Goal: Information Seeking & Learning: Learn about a topic

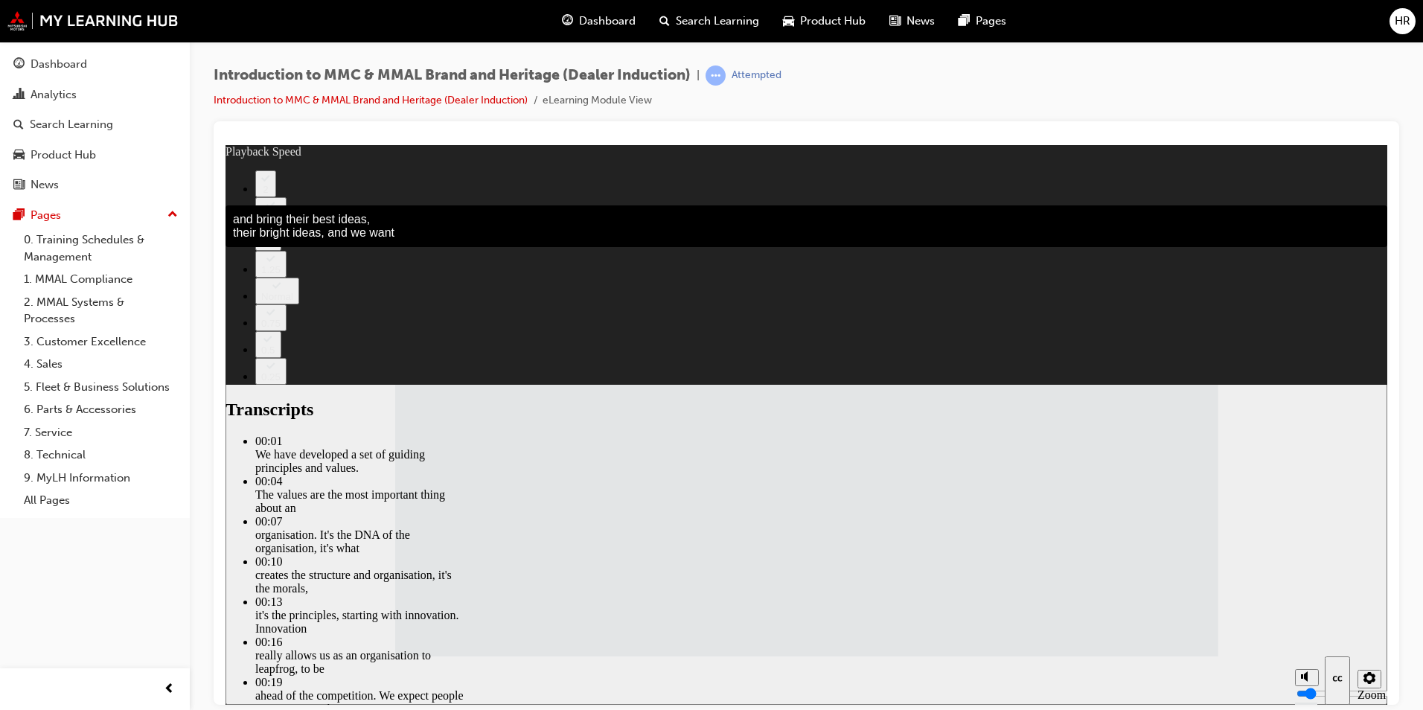
drag, startPoint x: 1057, startPoint y: 103, endPoint x: 1340, endPoint y: 116, distance: 283.2
click at [1340, 116] on div "Introduction to MMC & MMAL Brand and Heritage (Dealer Induction) | Attempted In…" at bounding box center [807, 94] width 1186 height 56
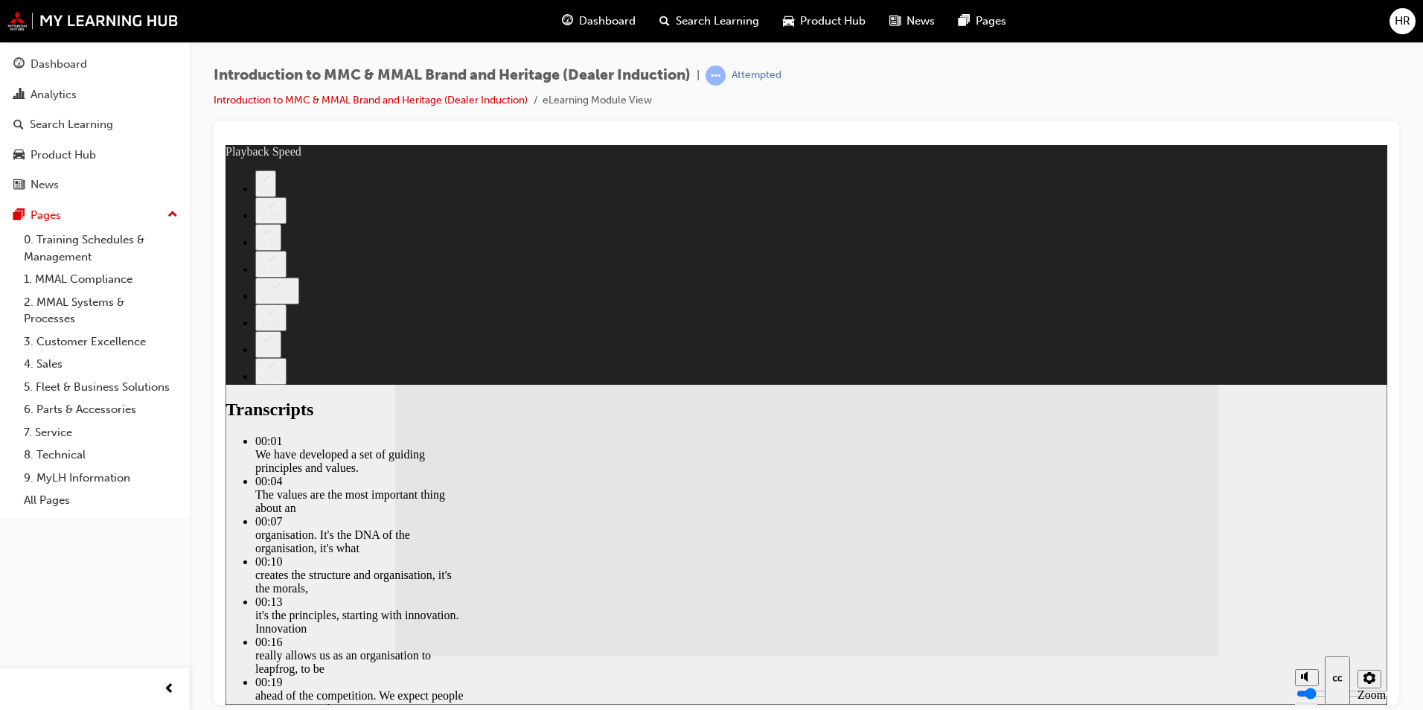
type input "120"
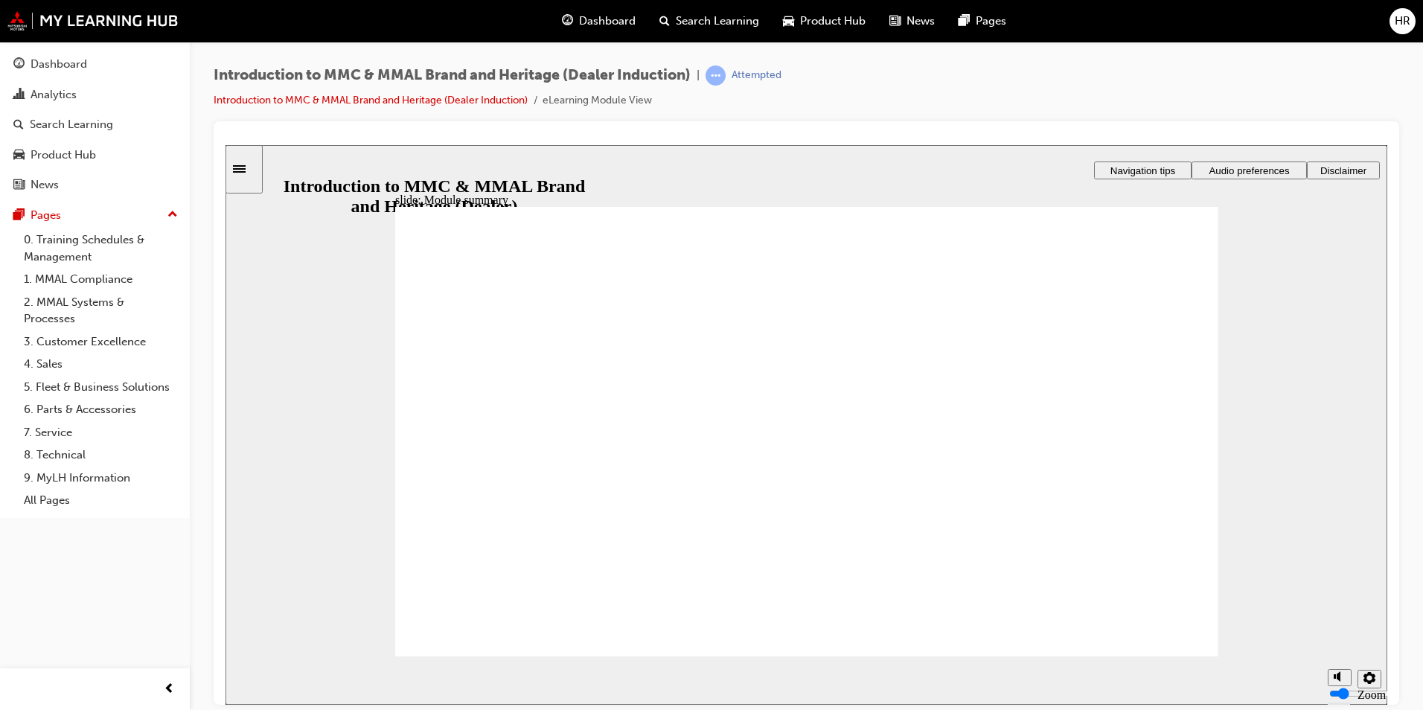
checkbox input "true"
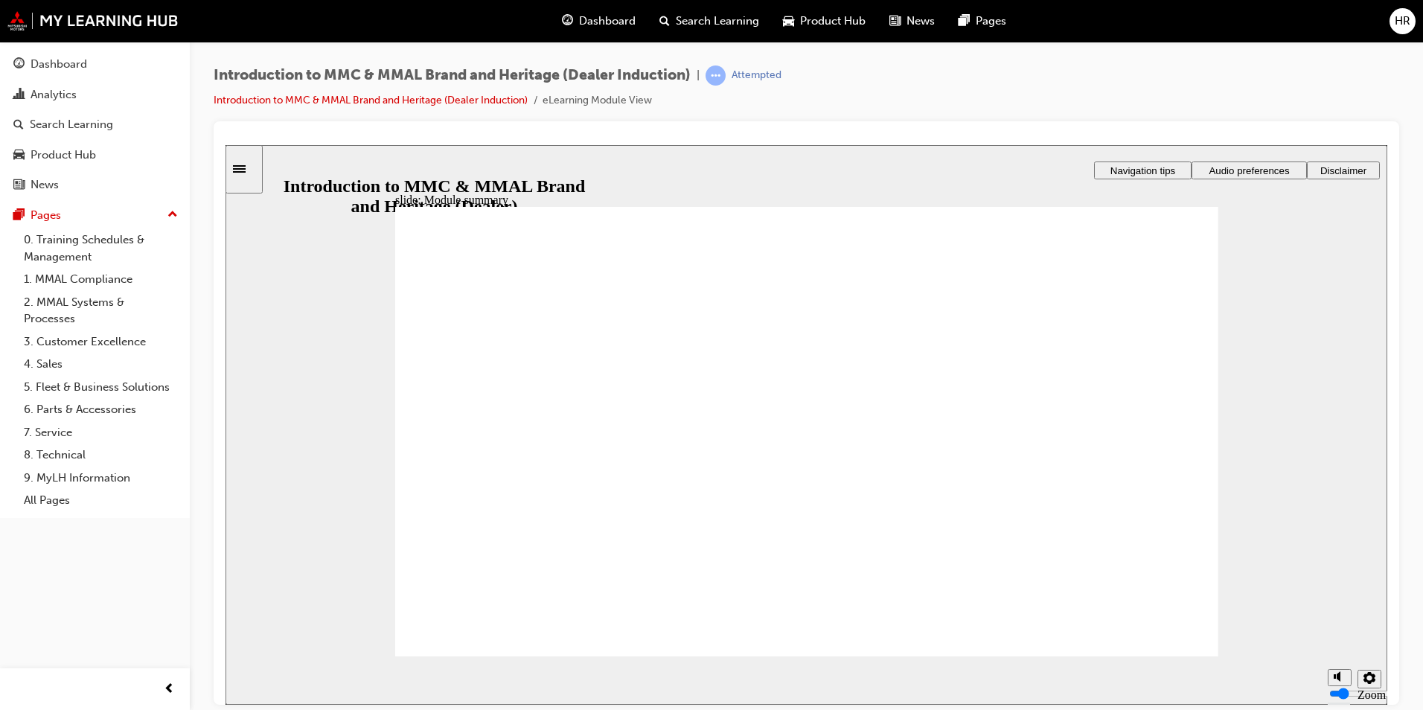
checkbox input "true"
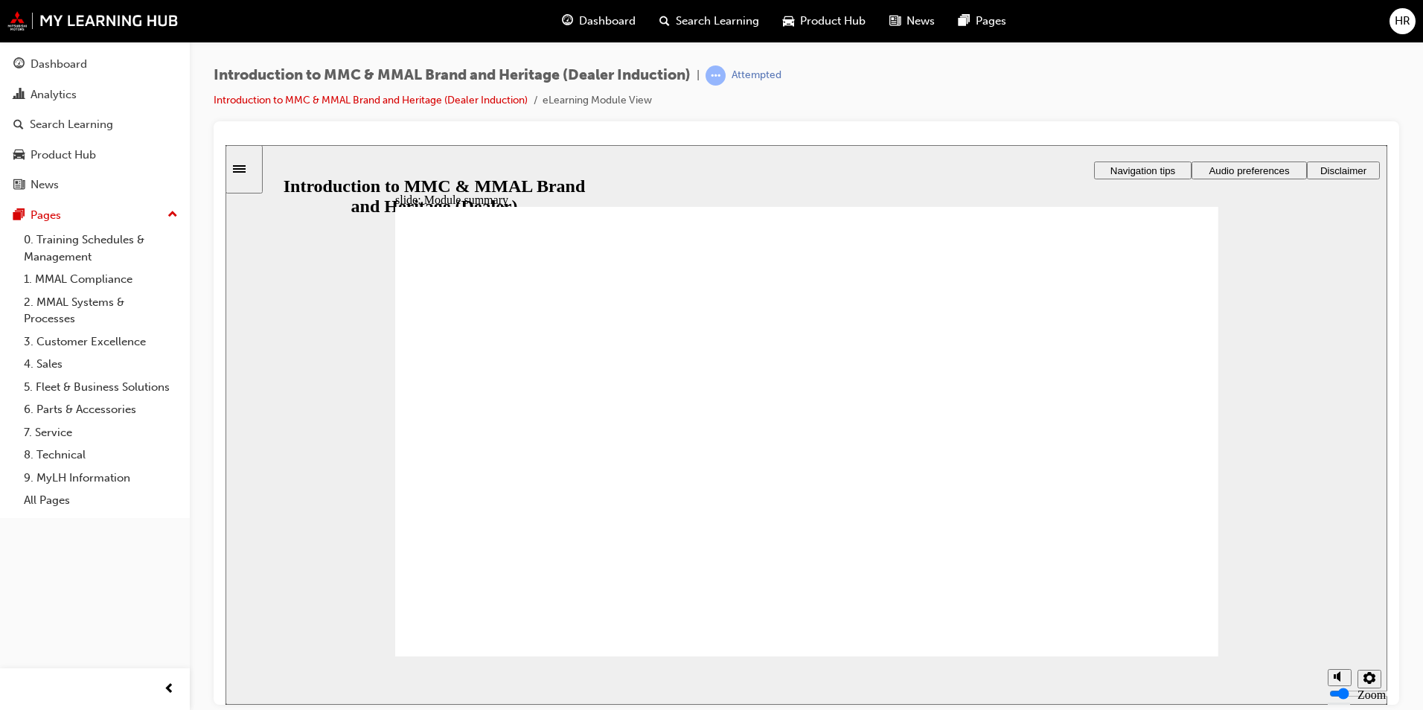
checkbox input "true"
radio input "true"
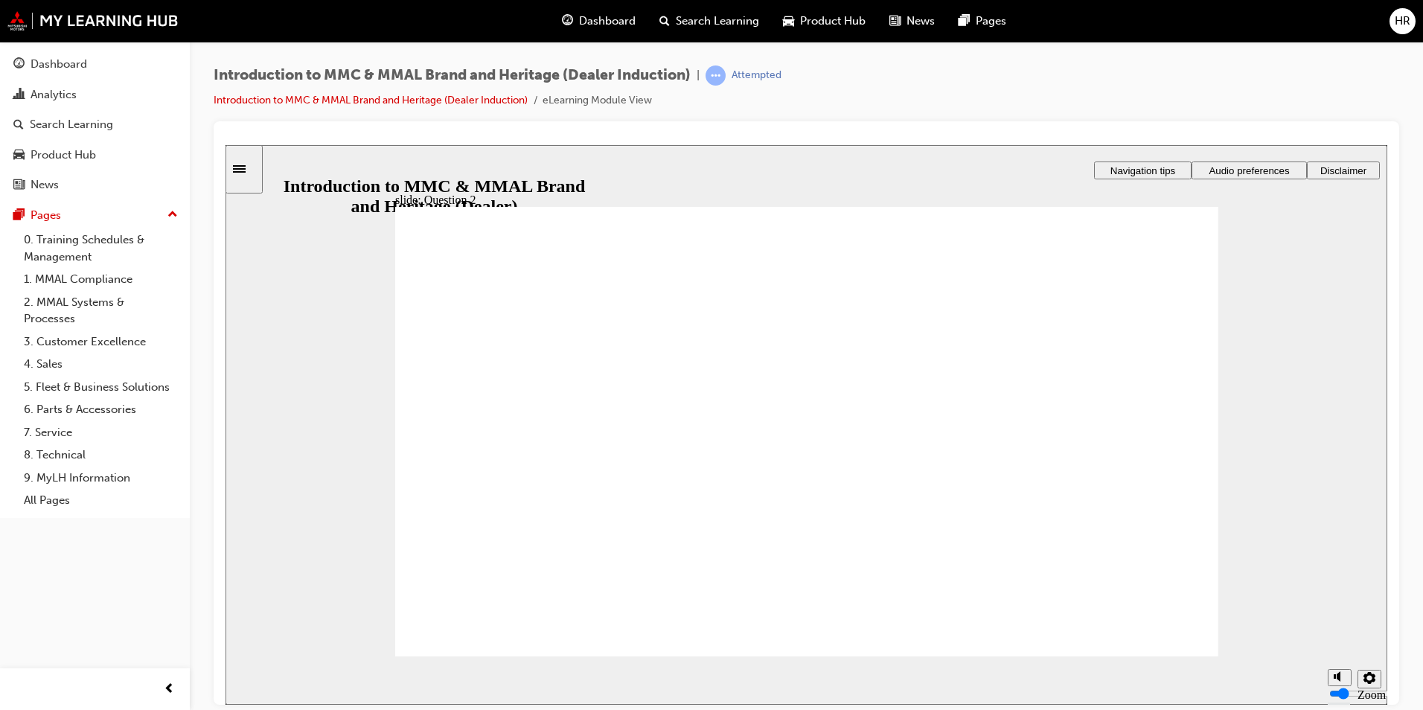
radio input "true"
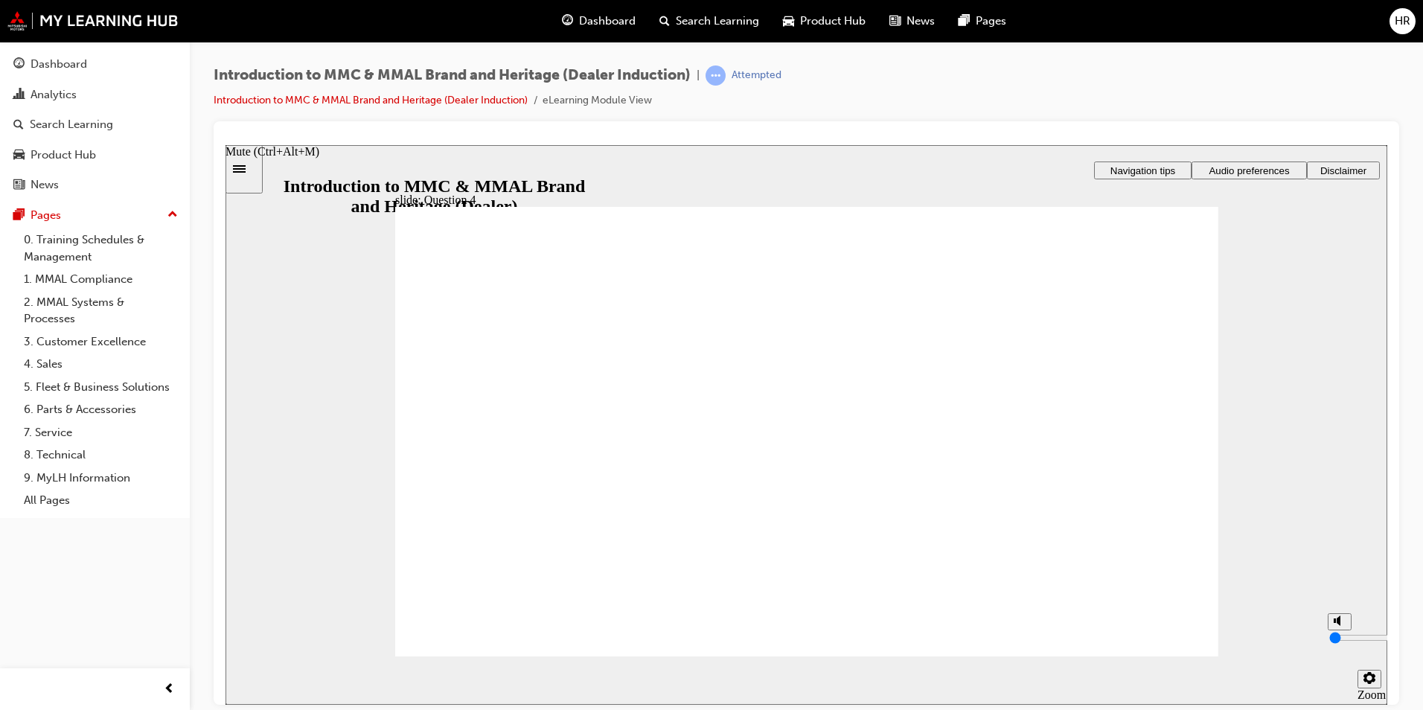
drag, startPoint x: 1339, startPoint y: 655, endPoint x: 1341, endPoint y: 668, distance: 13.5
type input "0"
click at [1341, 643] on input "volume" at bounding box center [1377, 637] width 96 height 12
radio input "true"
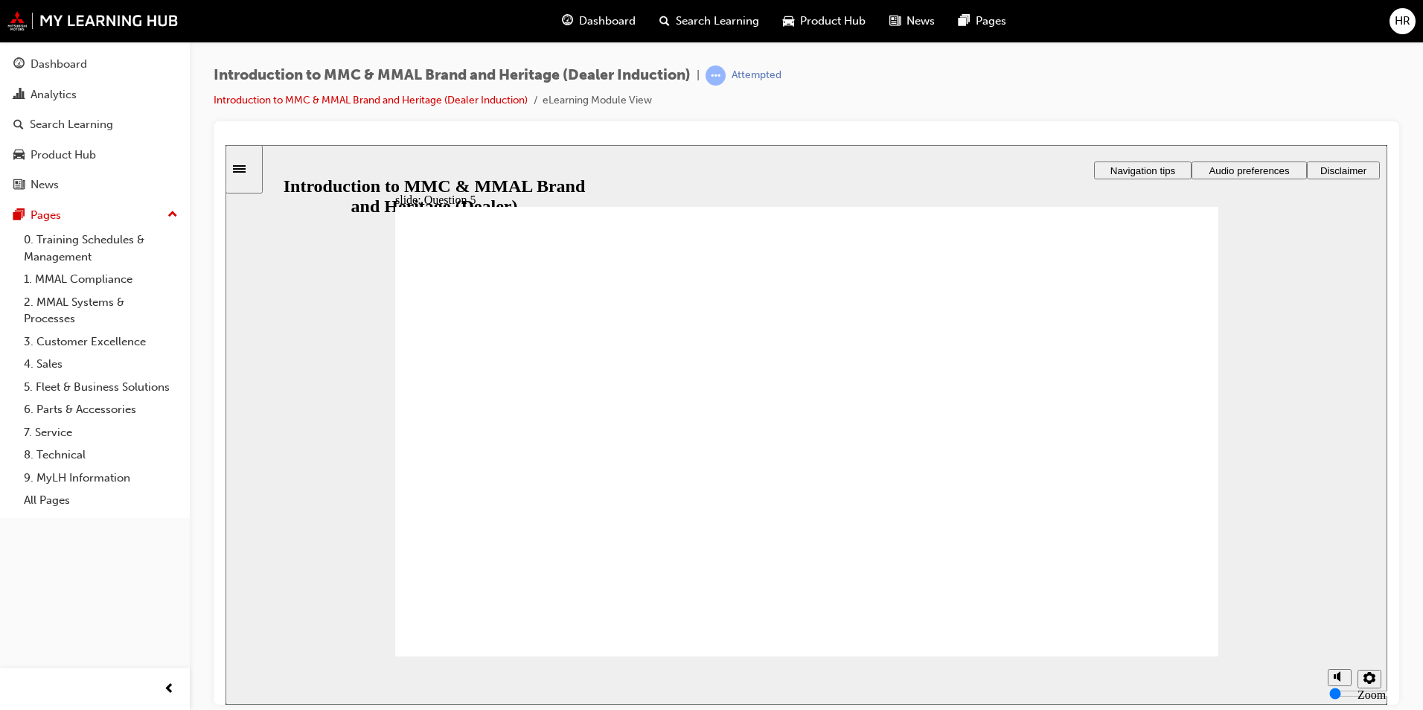
checkbox input "true"
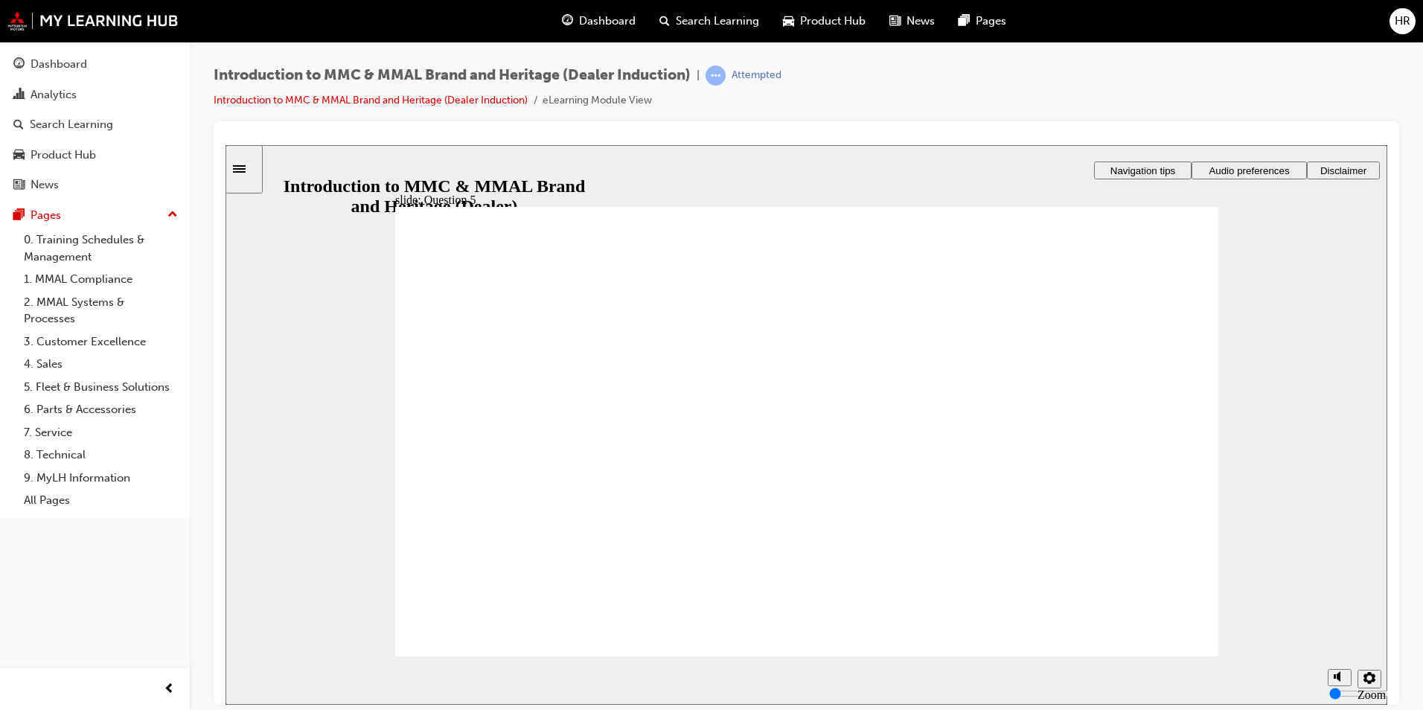
checkbox input "true"
radio input "true"
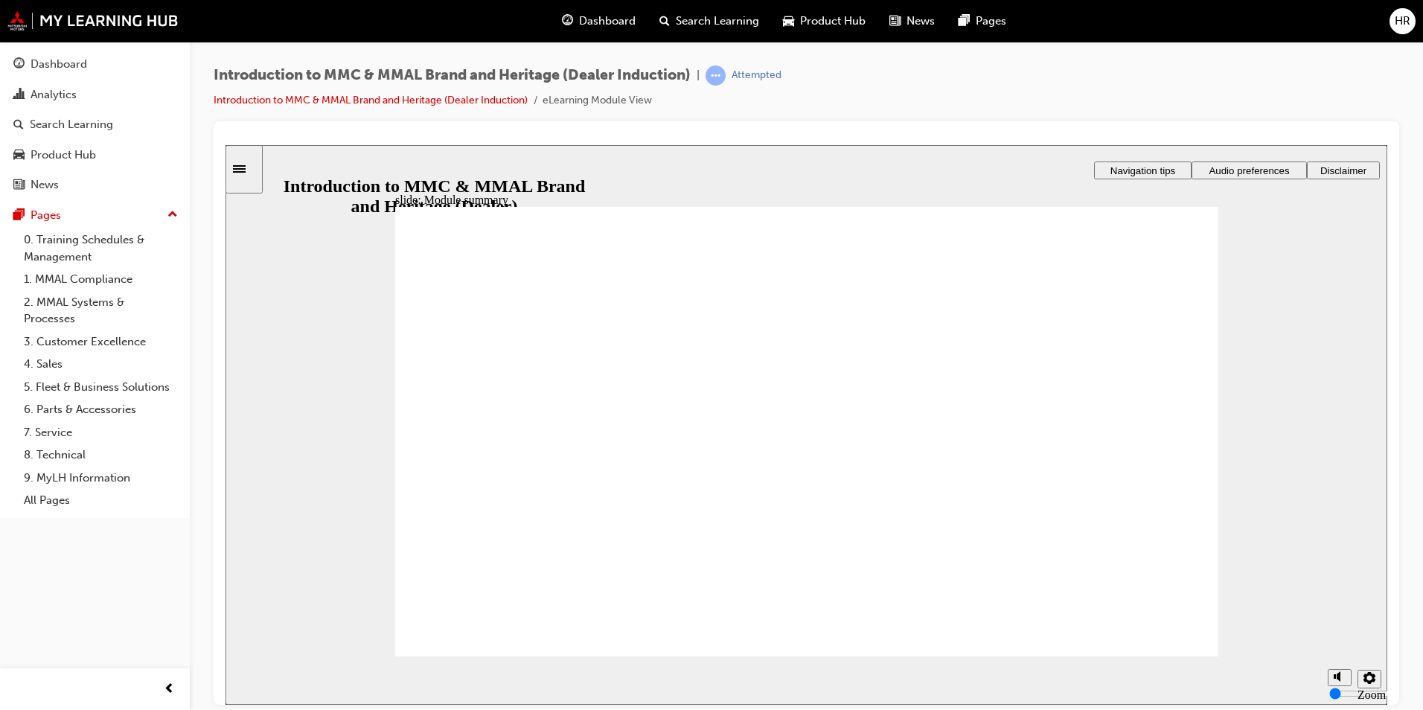
checkbox input "false"
drag, startPoint x: 488, startPoint y: 451, endPoint x: 489, endPoint y: 463, distance: 12.0
drag, startPoint x: 488, startPoint y: 473, endPoint x: 509, endPoint y: 510, distance: 42.7
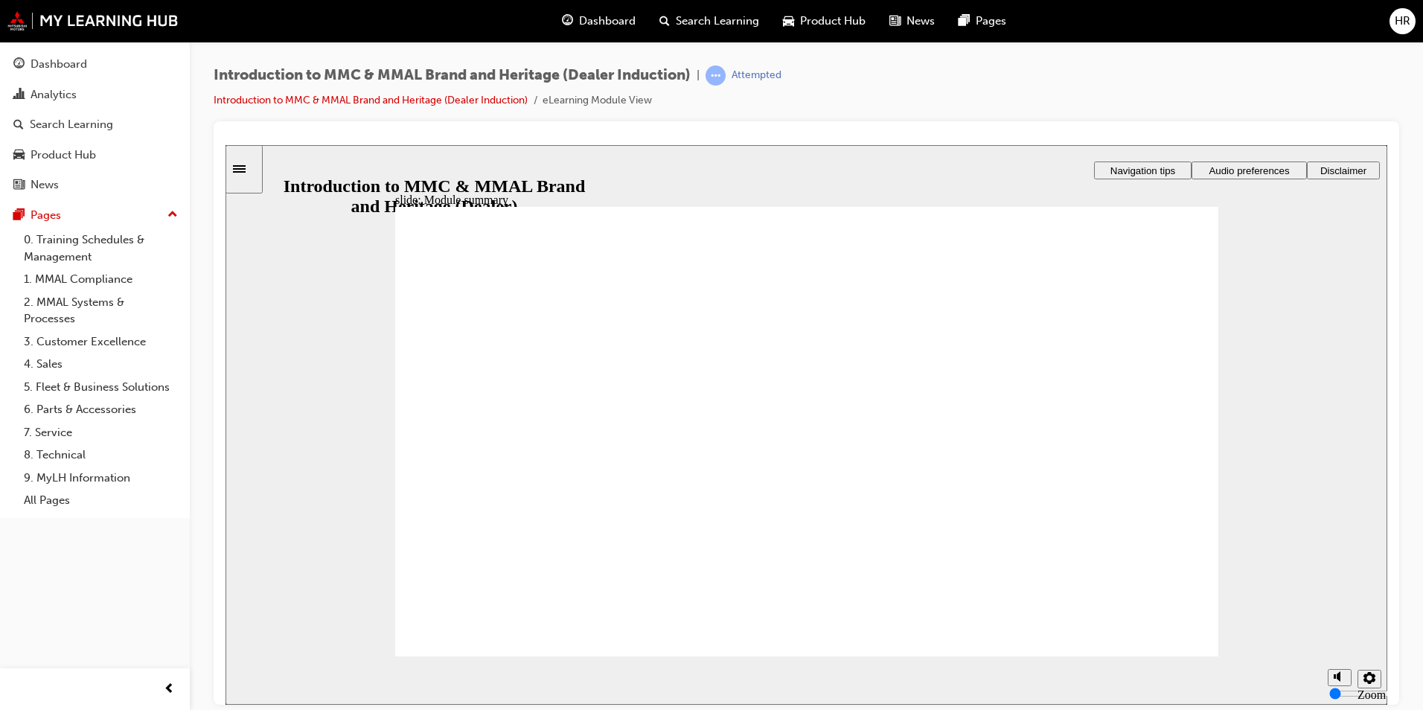
checkbox input "false"
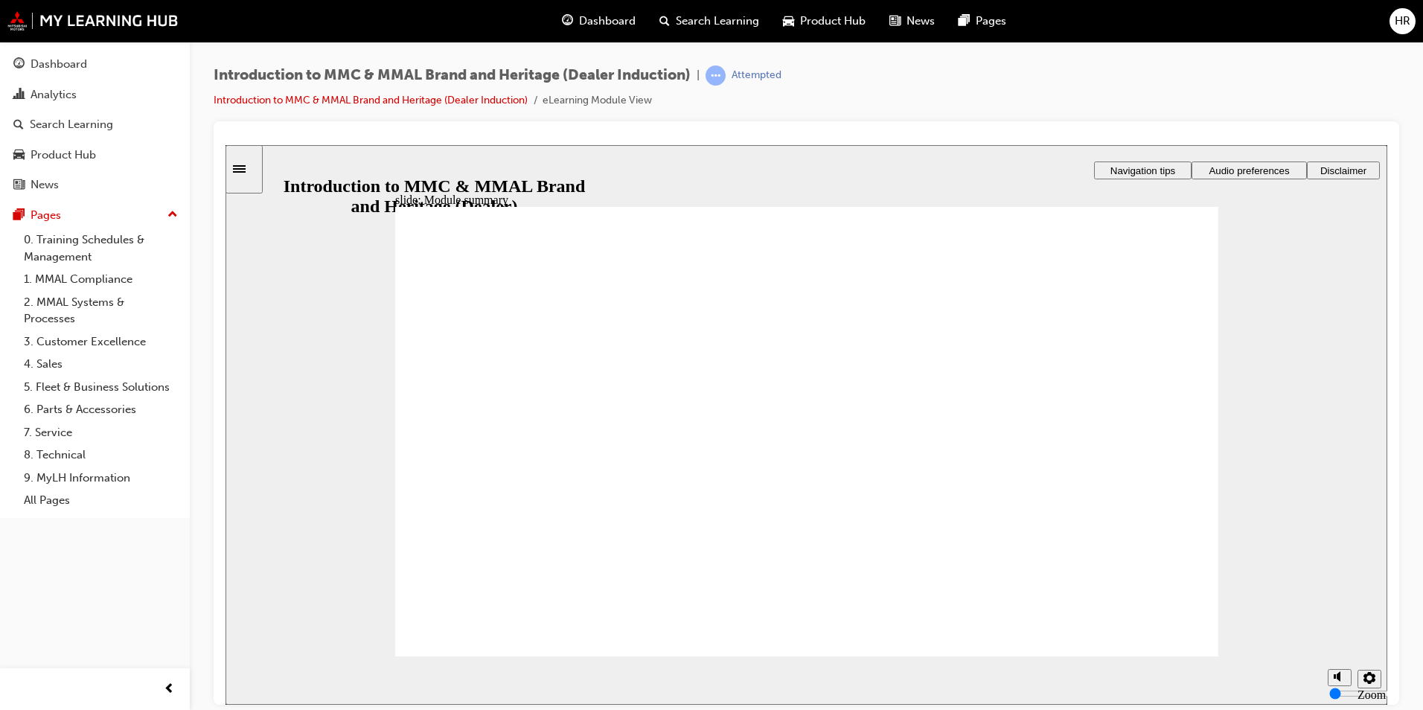
checkbox input "false"
checkbox input "true"
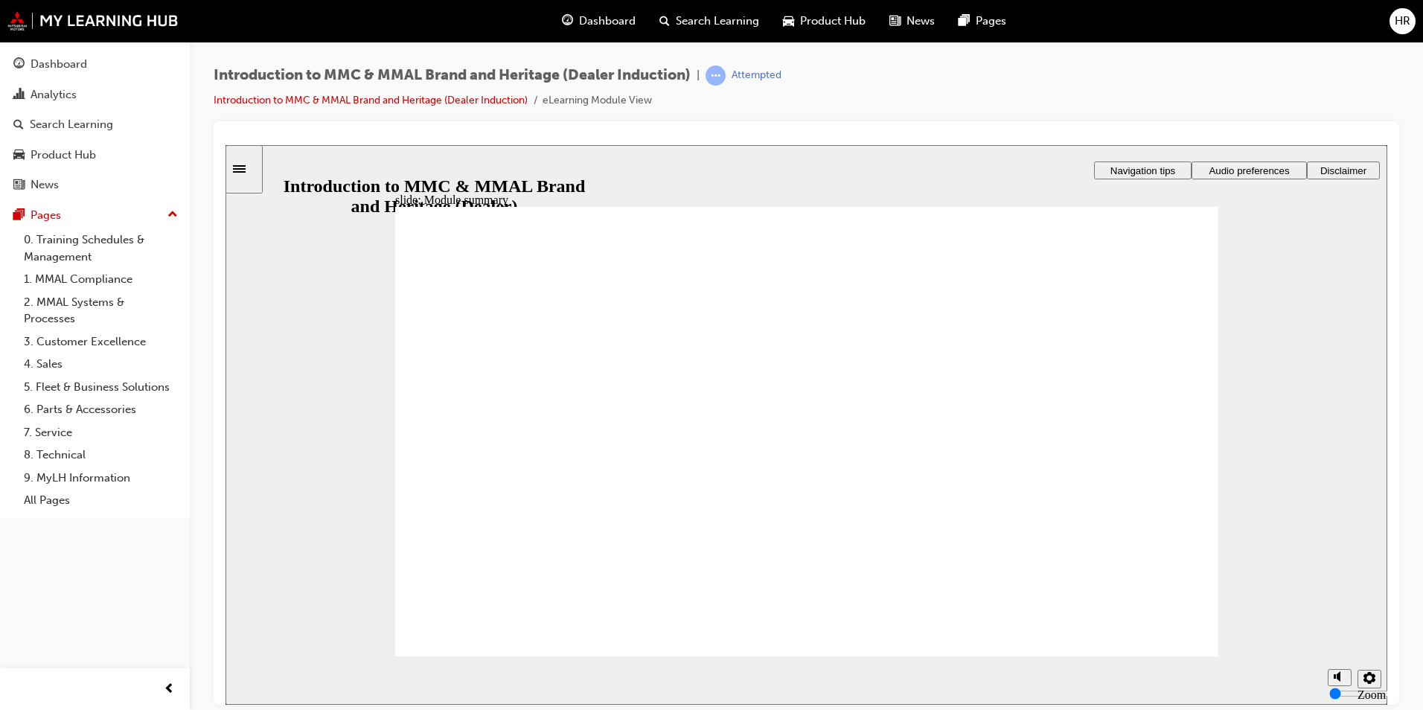
checkbox input "false"
checkbox input "true"
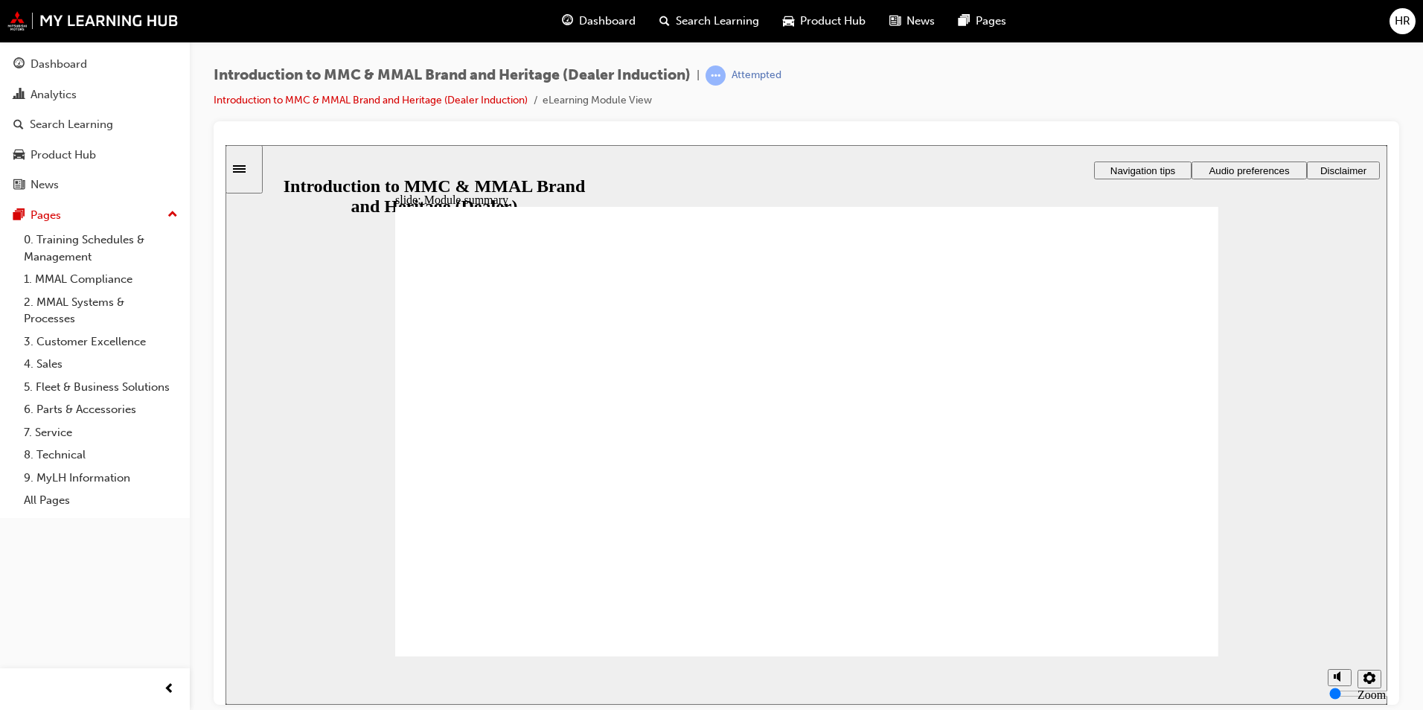
checkbox input "true"
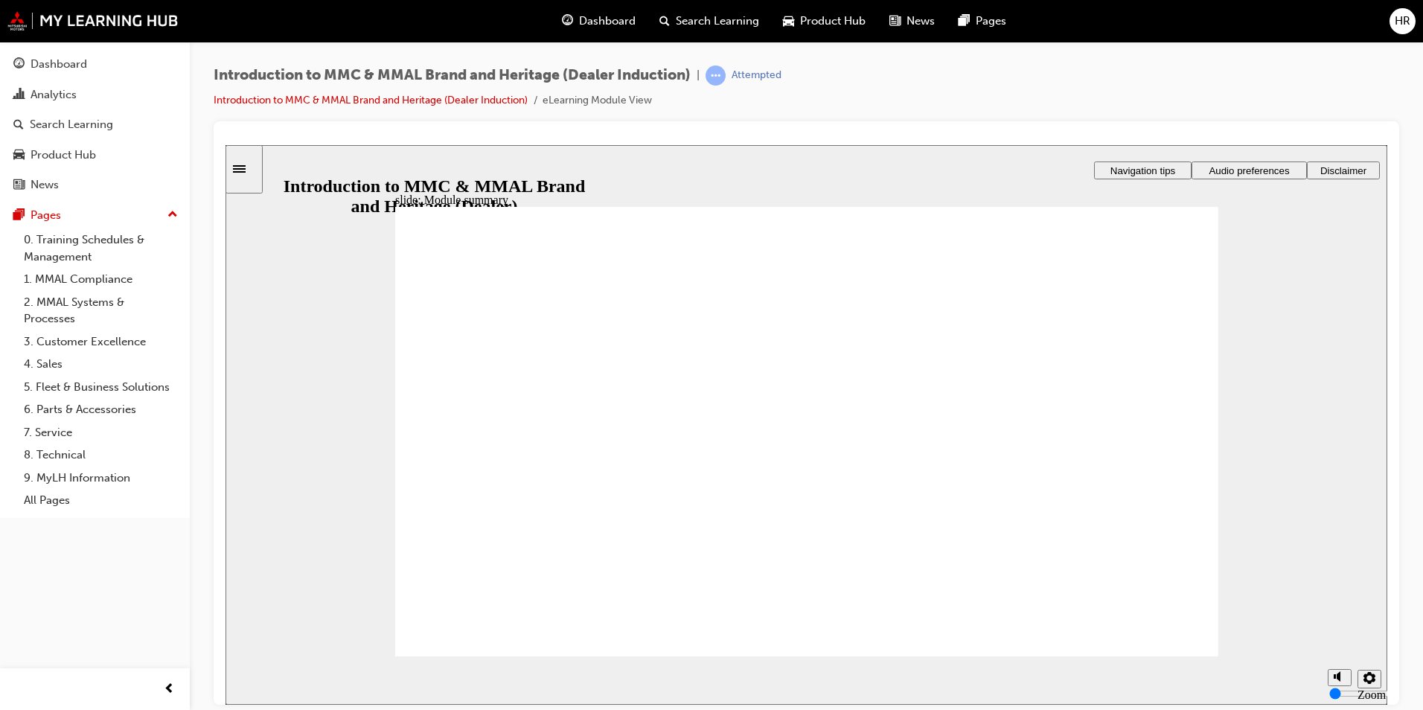
checkbox input "true"
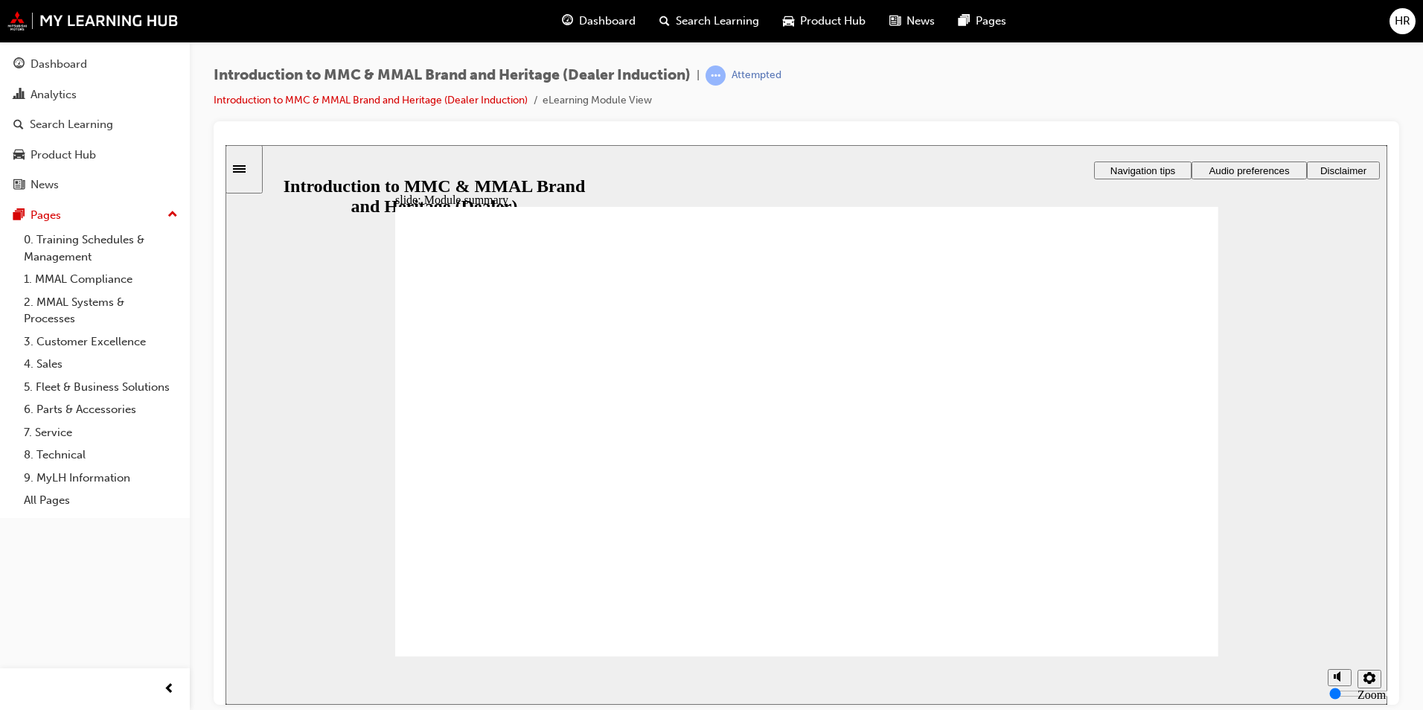
radio input "true"
drag, startPoint x: 438, startPoint y: 444, endPoint x: 485, endPoint y: 628, distance: 190.5
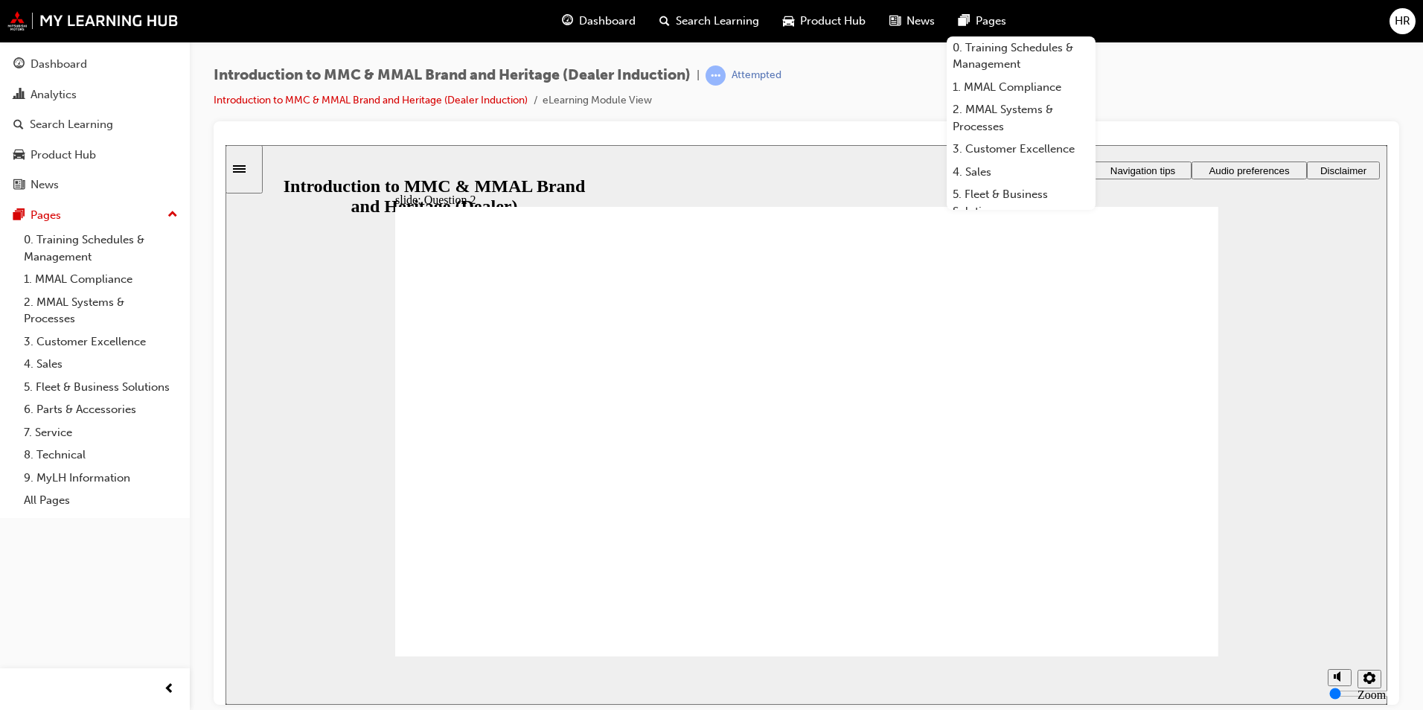
radio input "true"
click at [1034, 86] on link "1. MMAL Compliance" at bounding box center [1021, 87] width 149 height 23
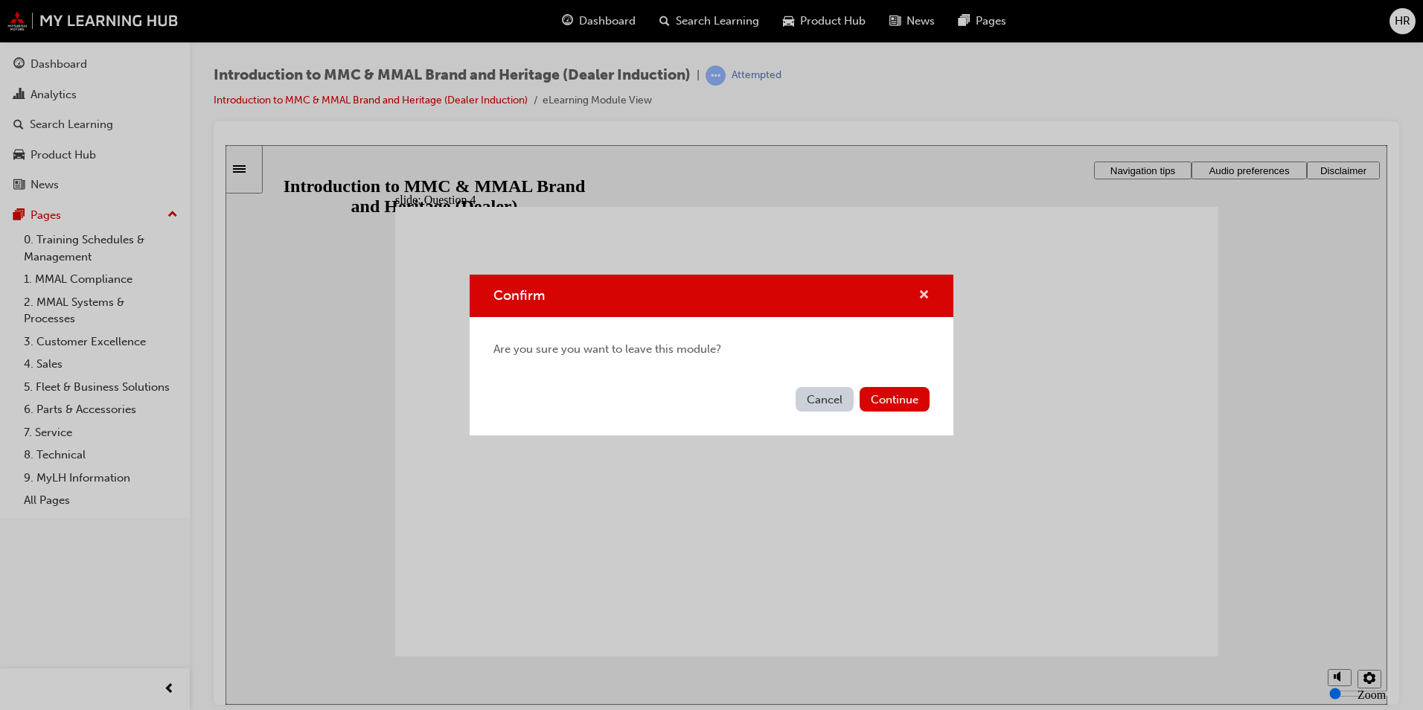
click at [925, 292] on span "cross-icon" at bounding box center [924, 296] width 11 height 13
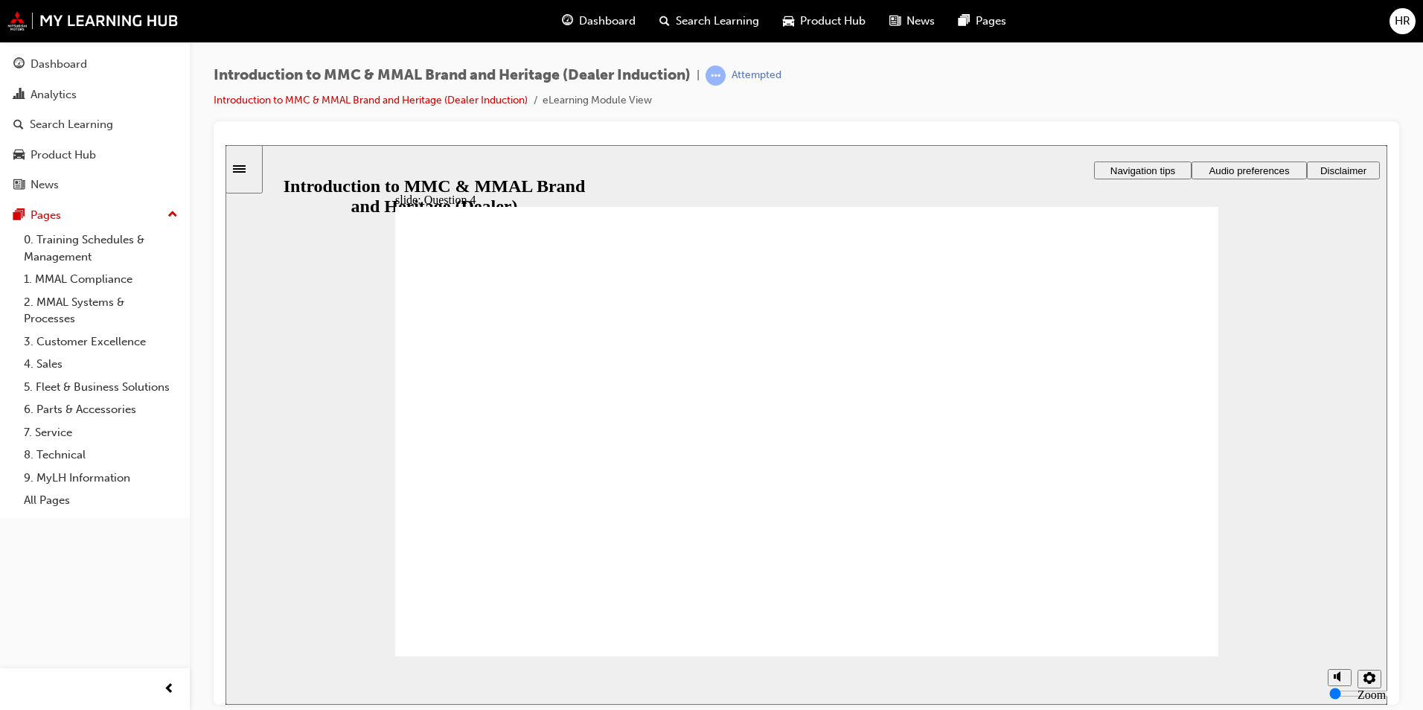
radio input "true"
checkbox input "true"
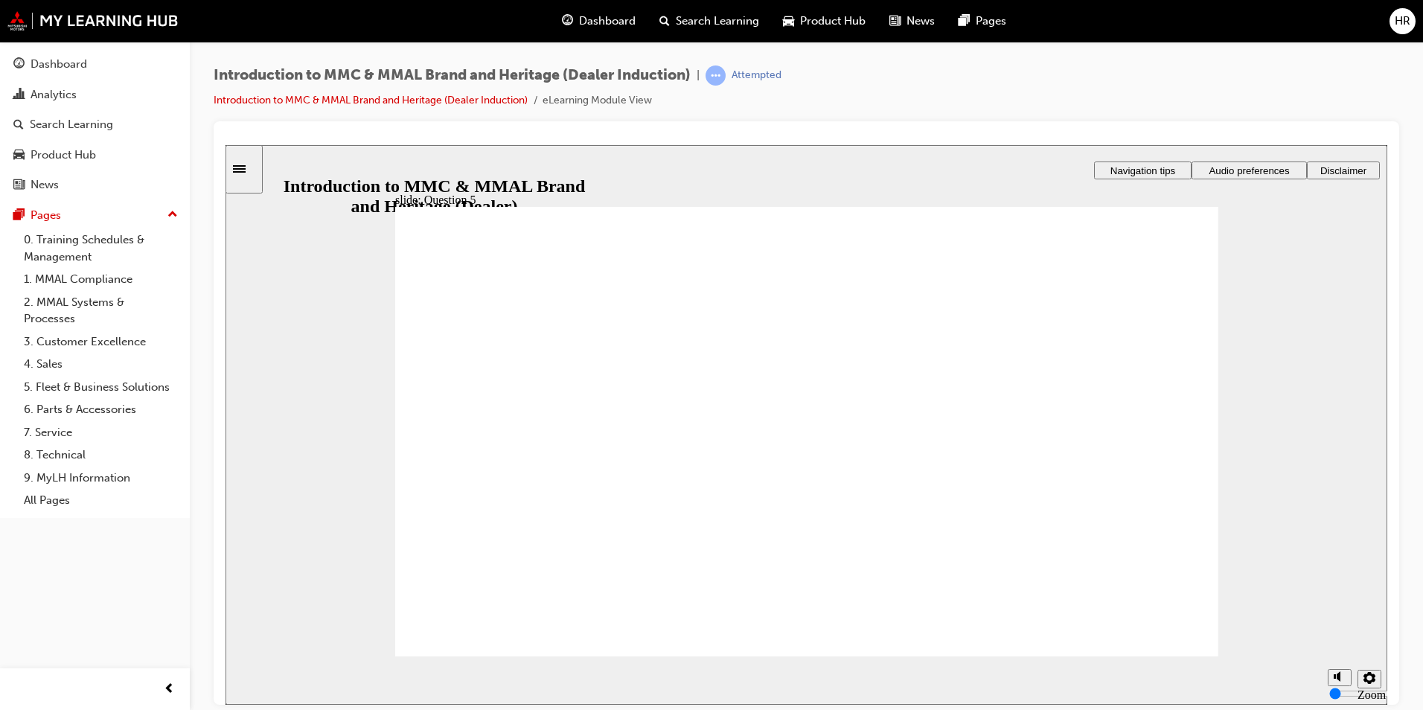
checkbox input "true"
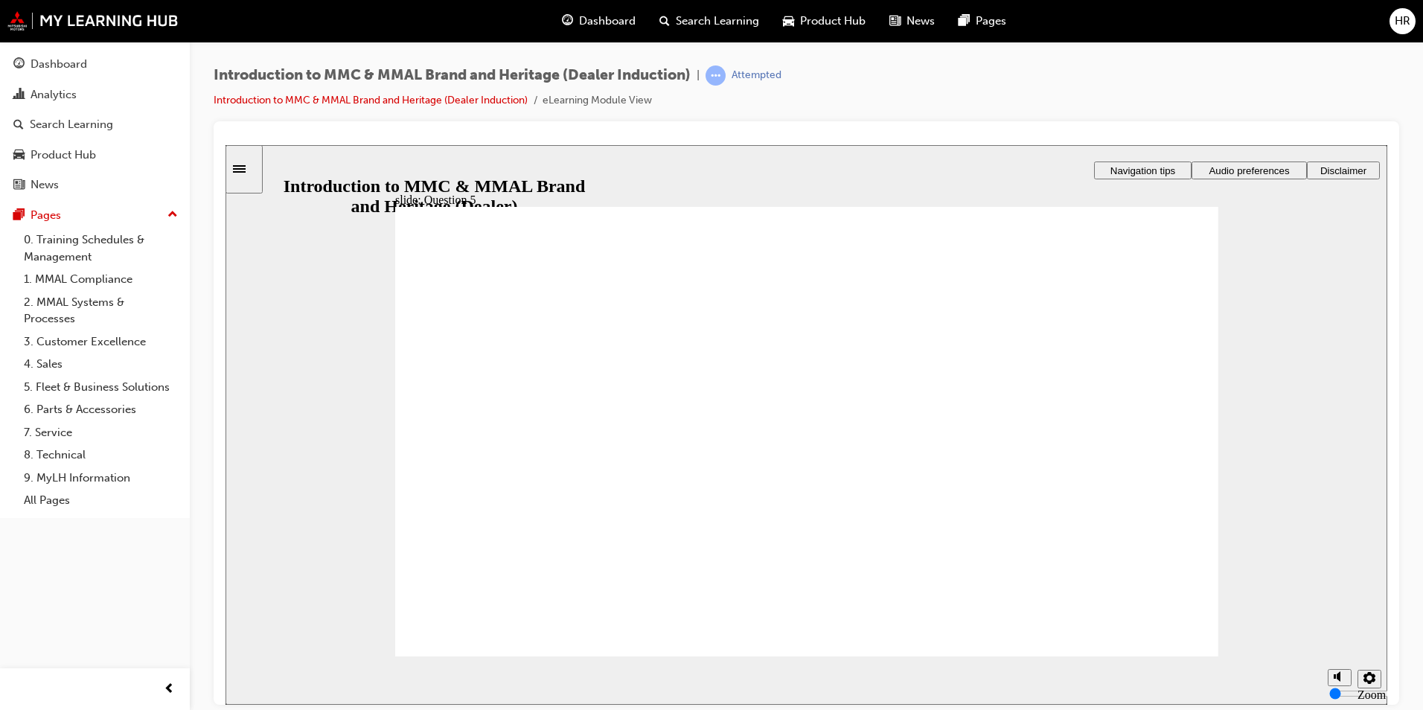
checkbox input "false"
drag, startPoint x: 626, startPoint y: 473, endPoint x: 540, endPoint y: 611, distance: 162.5
radio input "true"
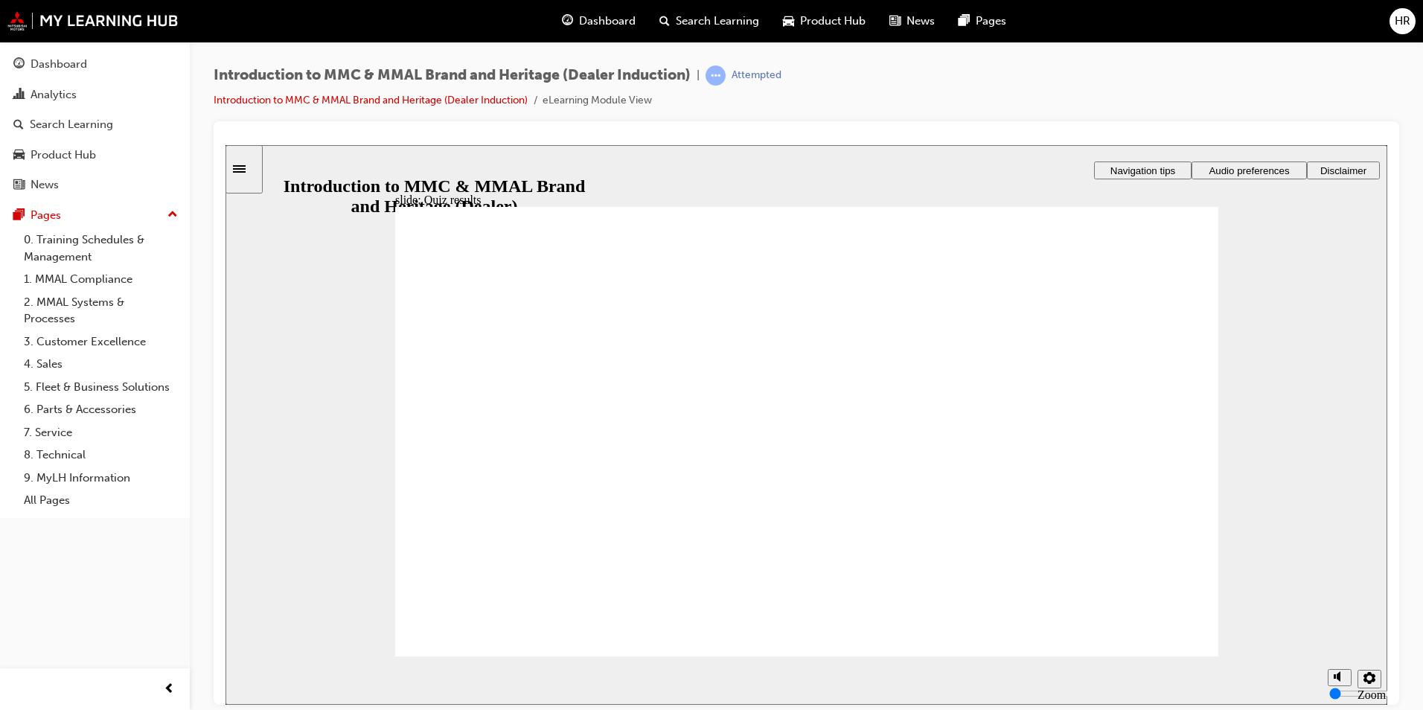
radio input "true"
drag, startPoint x: 416, startPoint y: 452, endPoint x: 491, endPoint y: 599, distance: 165.4
radio input "true"
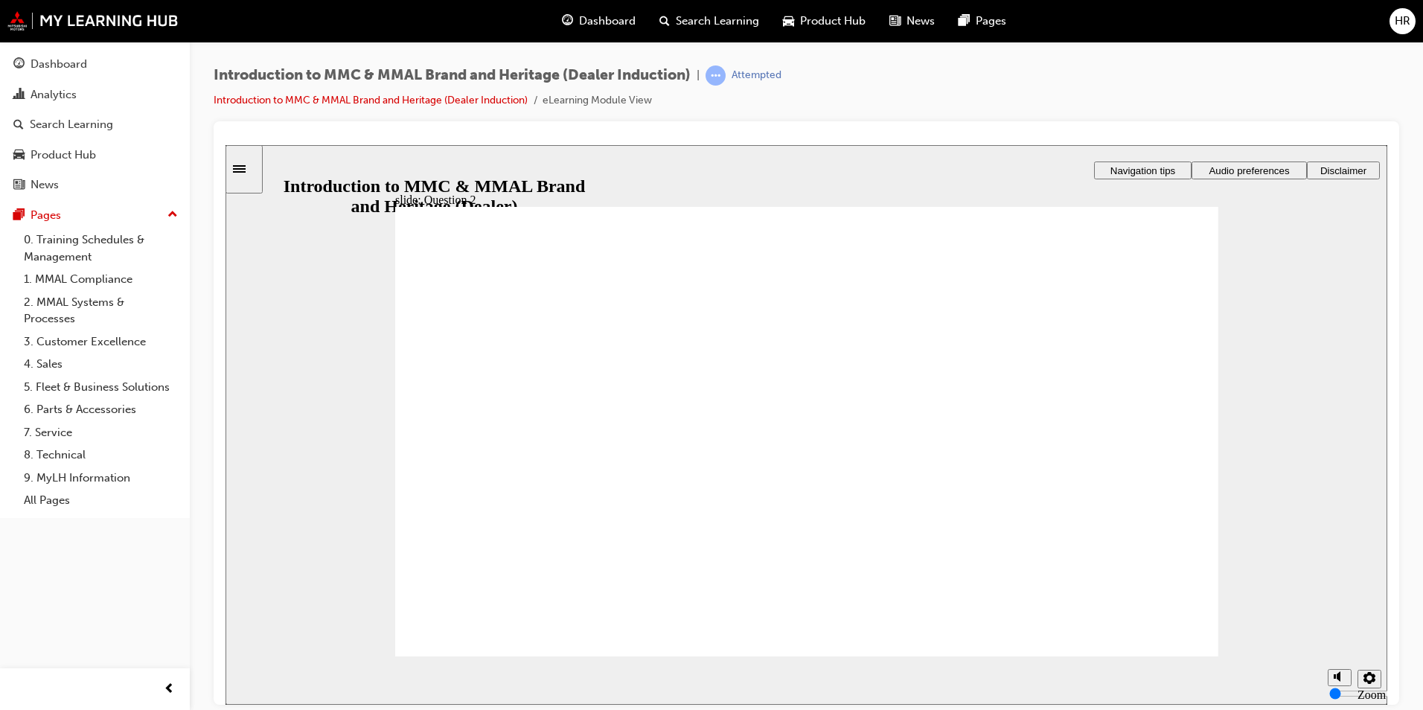
radio input "true"
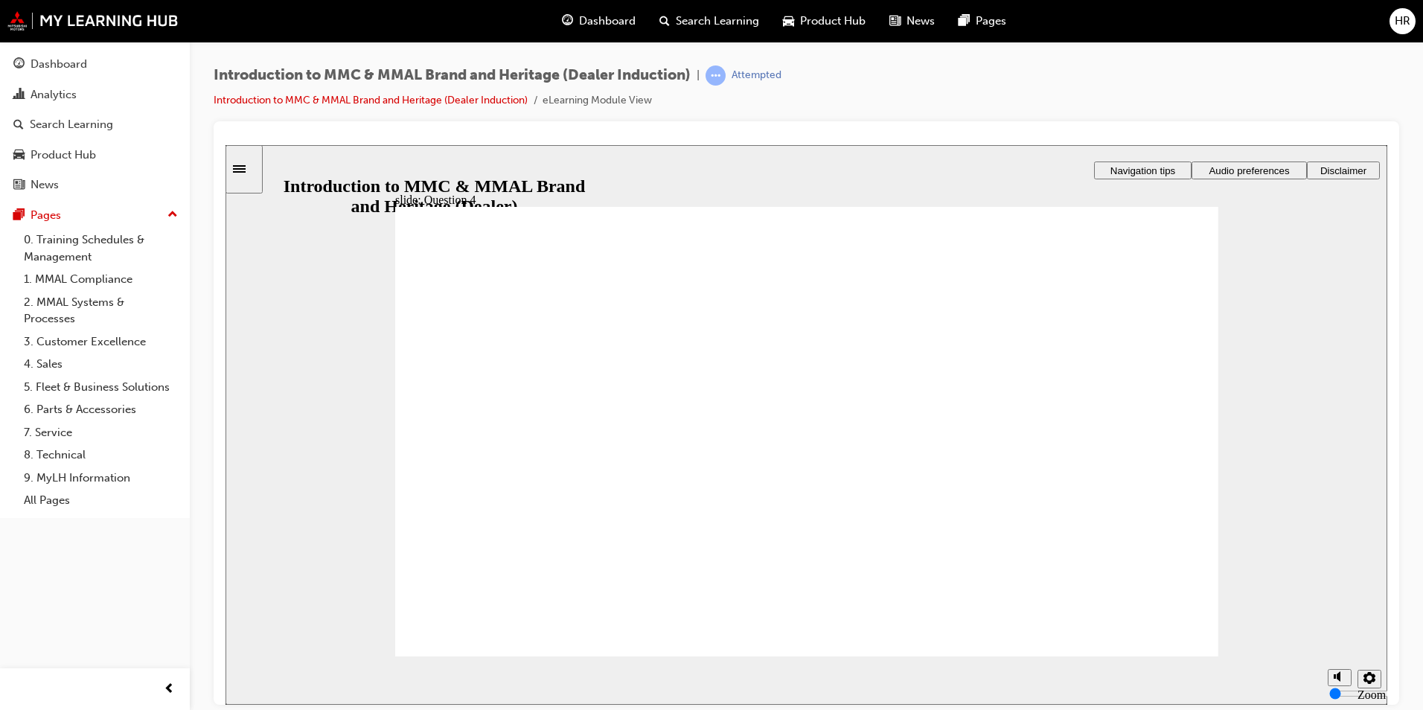
checkbox input "true"
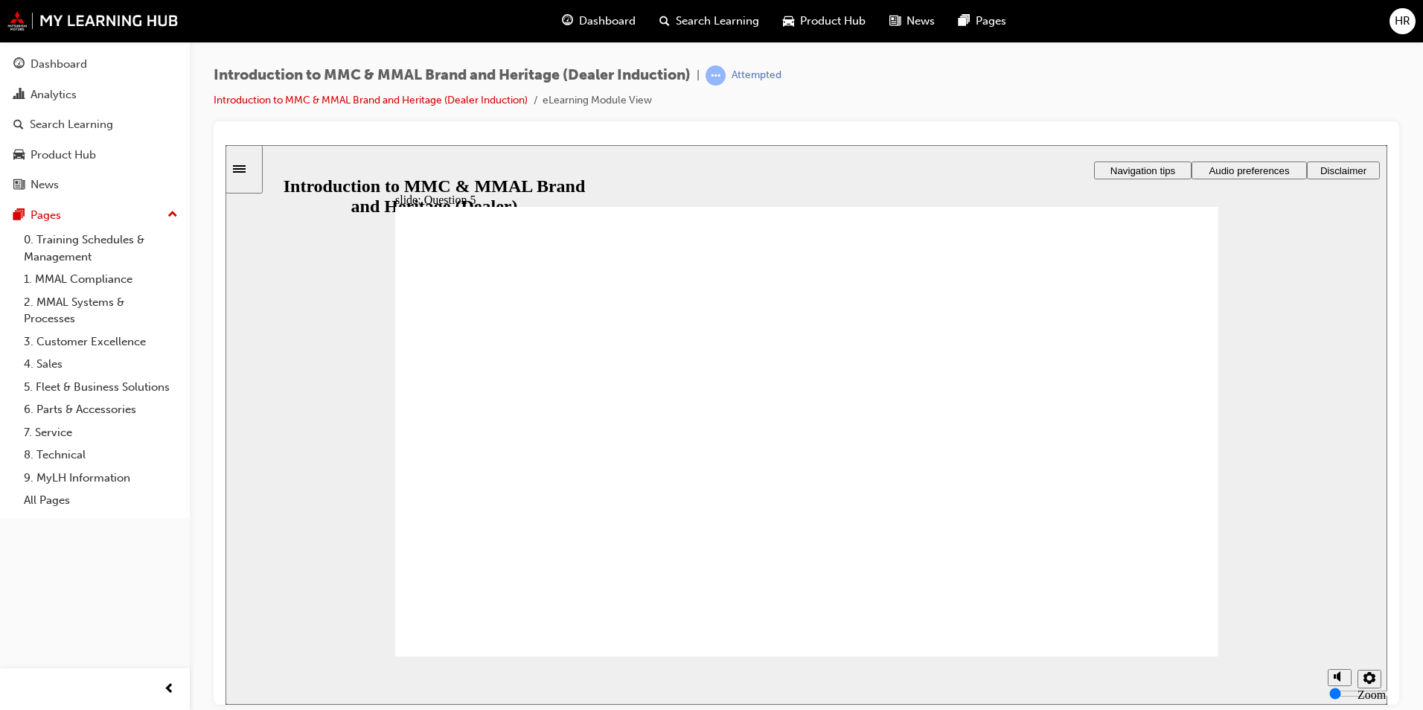
checkbox input "true"
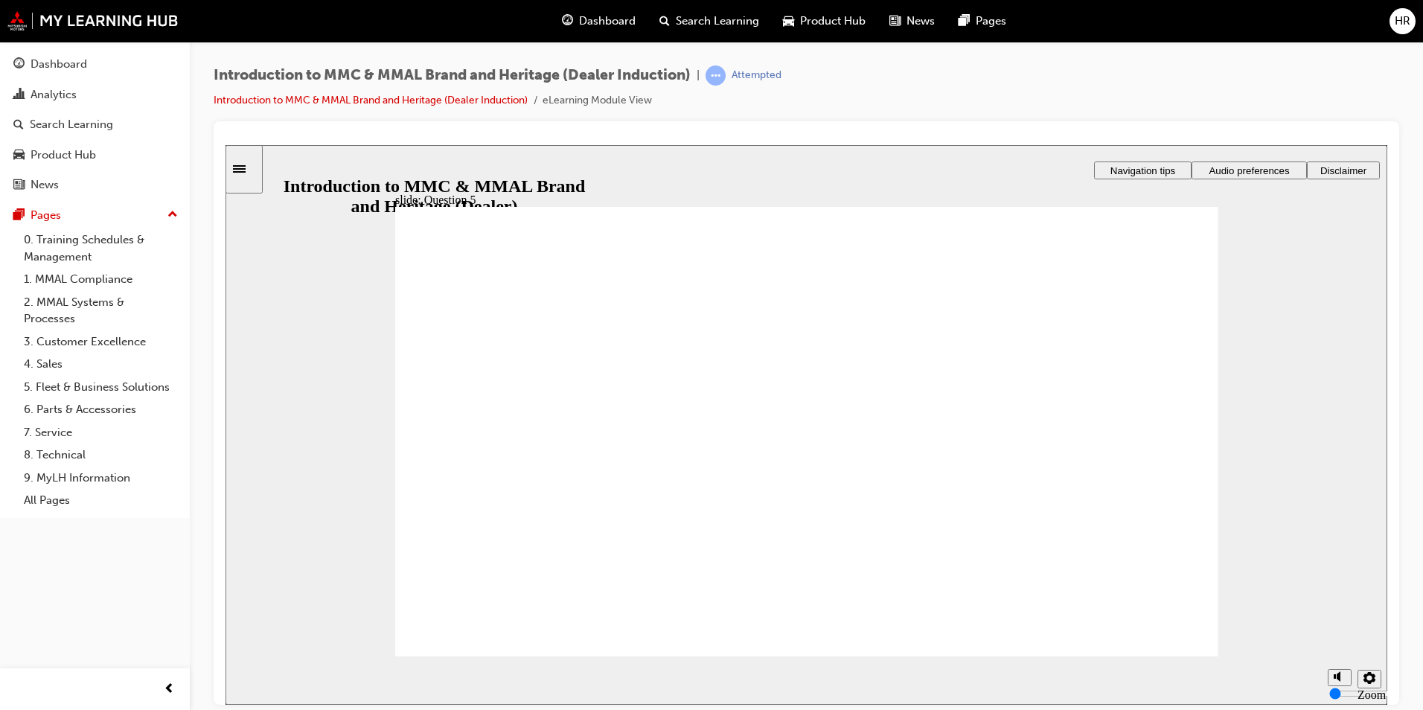
radio input "true"
